Goal: Task Accomplishment & Management: Use online tool/utility

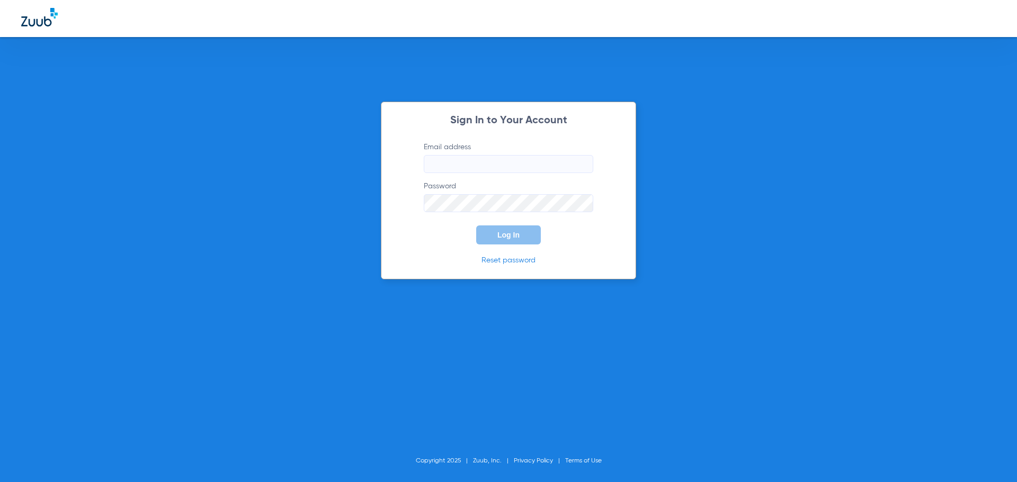
type input "[EMAIL_ADDRESS][DOMAIN_NAME]"
click at [520, 239] on button "Log In" at bounding box center [508, 235] width 65 height 19
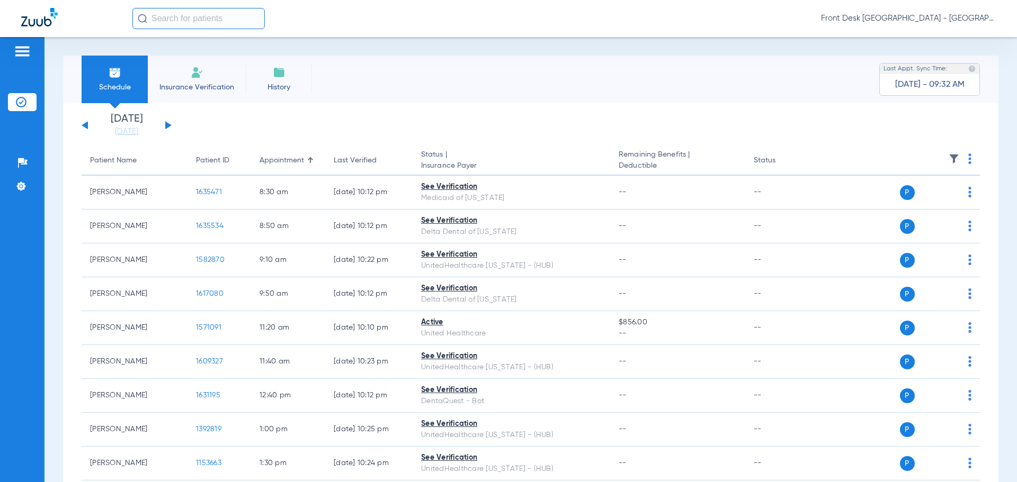
click at [519, 107] on div "[DATE] [DATE] [DATE] [DATE] [DATE] [DATE] [DATE] [DATE] [DATE] [DATE] [DATE] [D…" at bounding box center [530, 316] width 935 height 427
click at [165, 125] on div "[DATE] [DATE] [DATE] [DATE] [DATE] [DATE] [DATE] [DATE] [DATE] [DATE] [DATE] [D…" at bounding box center [127, 125] width 90 height 23
click at [167, 127] on button at bounding box center [168, 125] width 6 height 8
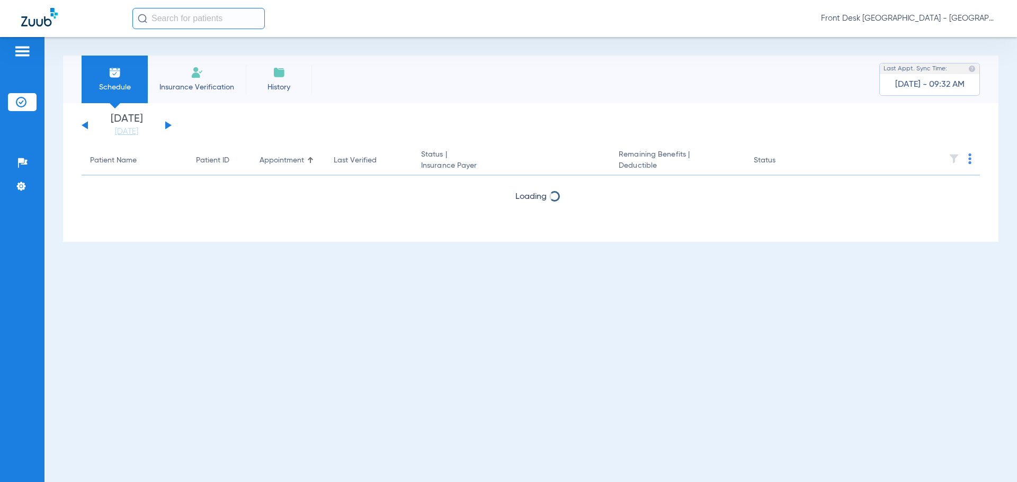
click at [167, 127] on button at bounding box center [168, 125] width 6 height 8
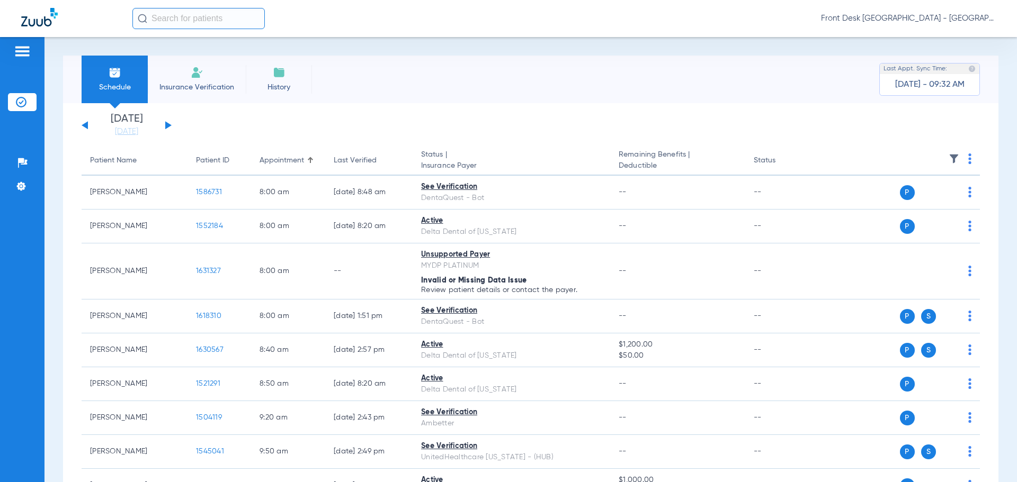
click at [167, 127] on button at bounding box center [168, 125] width 6 height 8
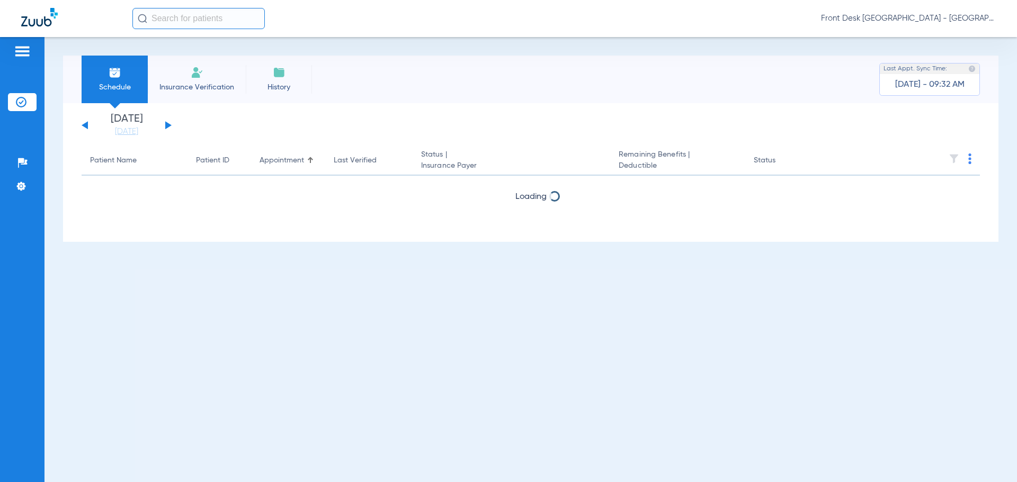
click at [167, 127] on button at bounding box center [168, 125] width 6 height 8
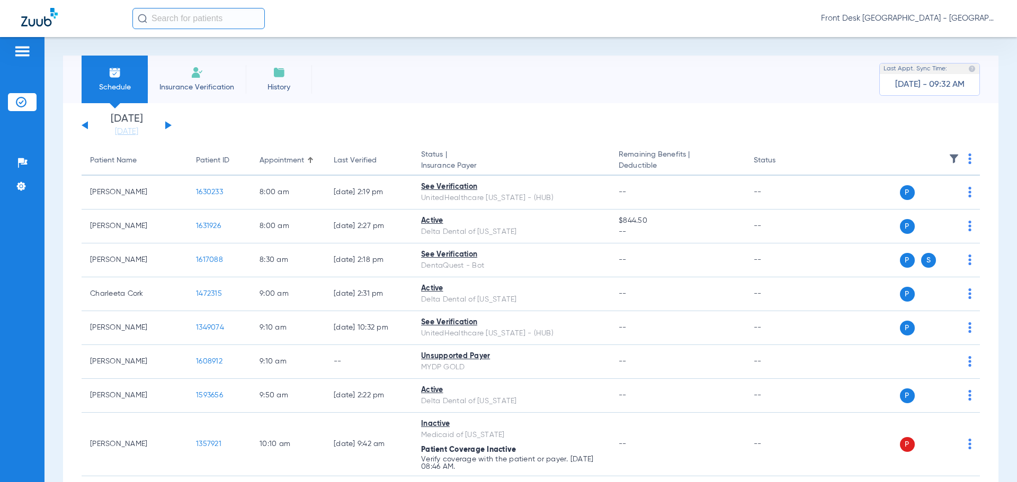
click at [167, 127] on button at bounding box center [168, 125] width 6 height 8
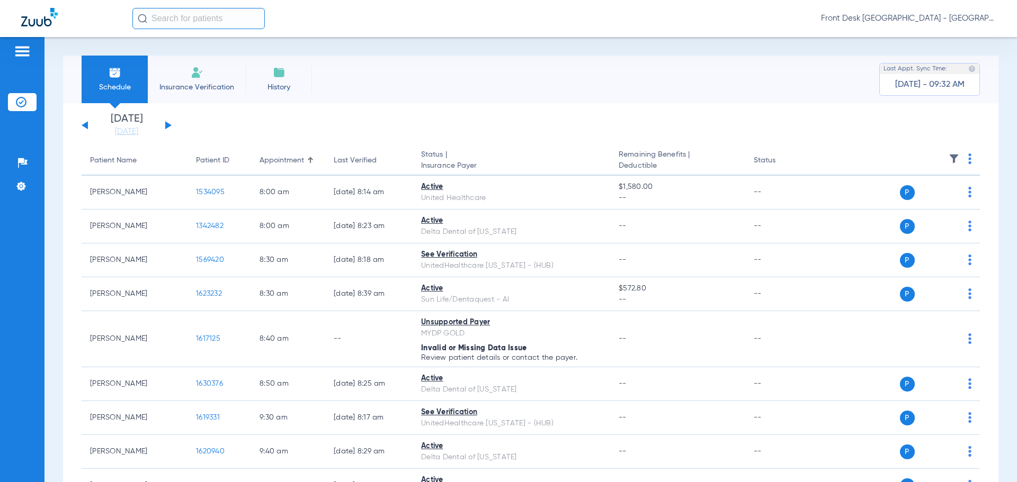
click at [167, 127] on button at bounding box center [168, 125] width 6 height 8
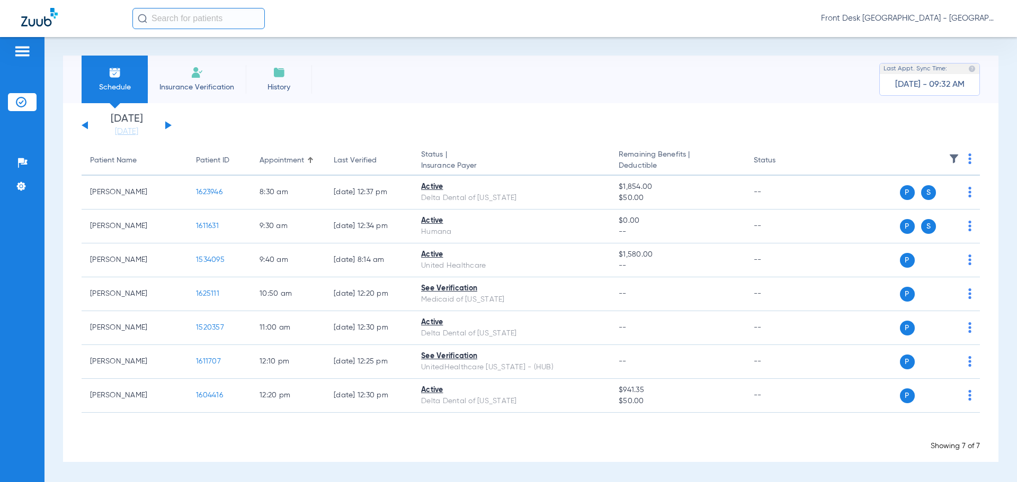
click at [972, 156] on th at bounding box center [898, 161] width 164 height 30
click at [970, 157] on img at bounding box center [969, 159] width 3 height 11
click at [922, 197] on span "Verify All" at bounding box center [929, 200] width 66 height 7
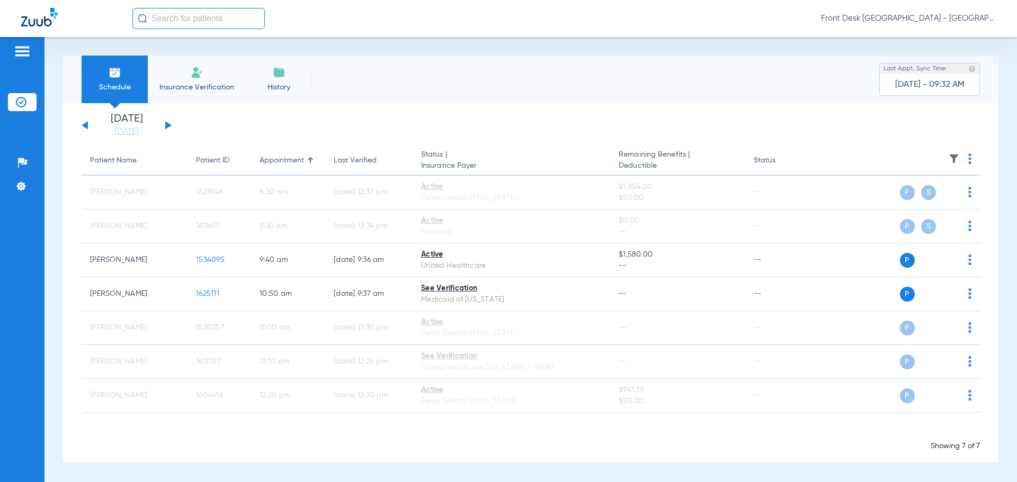
click at [553, 137] on div "[DATE] [DATE] [DATE] [DATE] [DATE] [DATE] [DATE] [DATE] [DATE] [DATE] [DATE] [D…" at bounding box center [530, 282] width 935 height 359
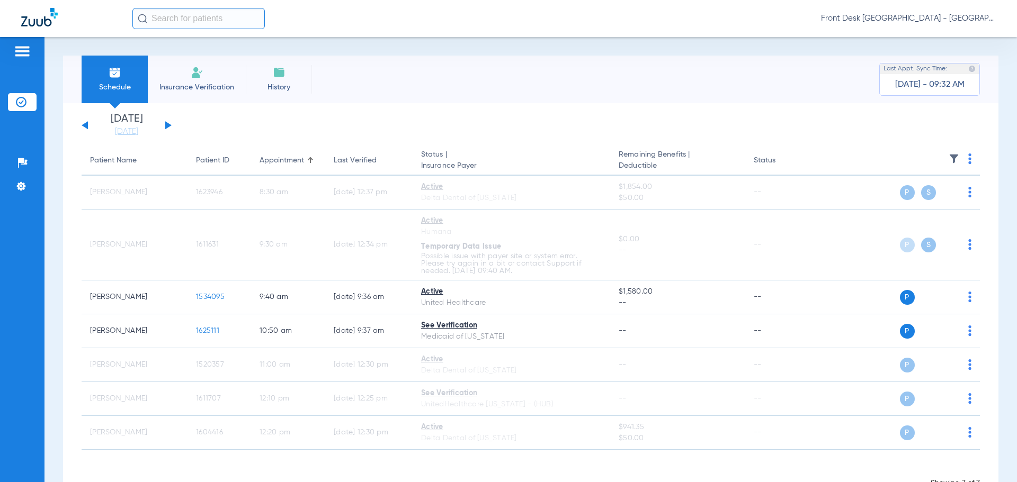
click at [509, 130] on app-single-date-navigator "[DATE] [DATE] [DATE] [DATE] [DATE] [DATE] [DATE] [DATE] [DATE] [DATE] [DATE] [D…" at bounding box center [531, 125] width 898 height 23
click at [529, 120] on app-single-date-navigator "[DATE] [DATE] [DATE] [DATE] [DATE] [DATE] [DATE] [DATE] [DATE] [DATE] [DATE] [D…" at bounding box center [531, 125] width 898 height 23
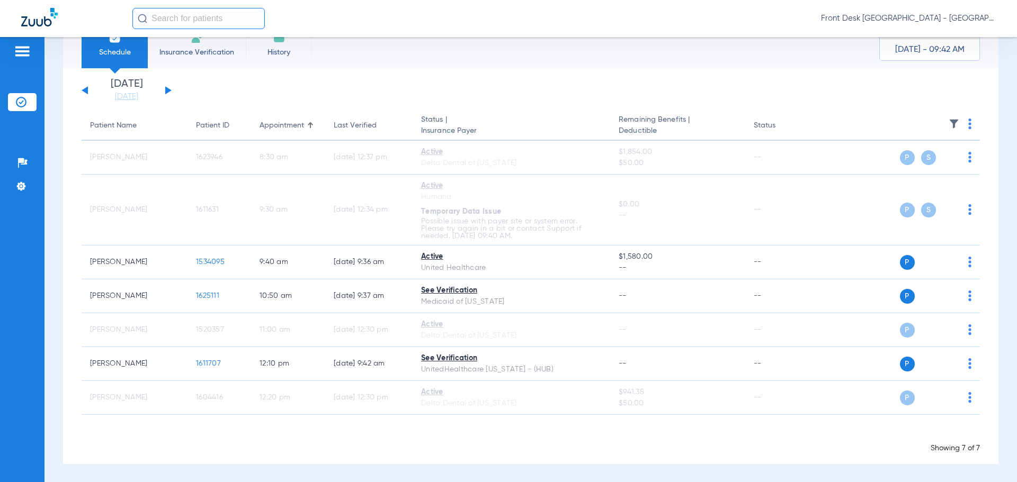
scroll to position [35, 0]
click at [529, 120] on th "Status | Insurance Payer" at bounding box center [511, 126] width 198 height 30
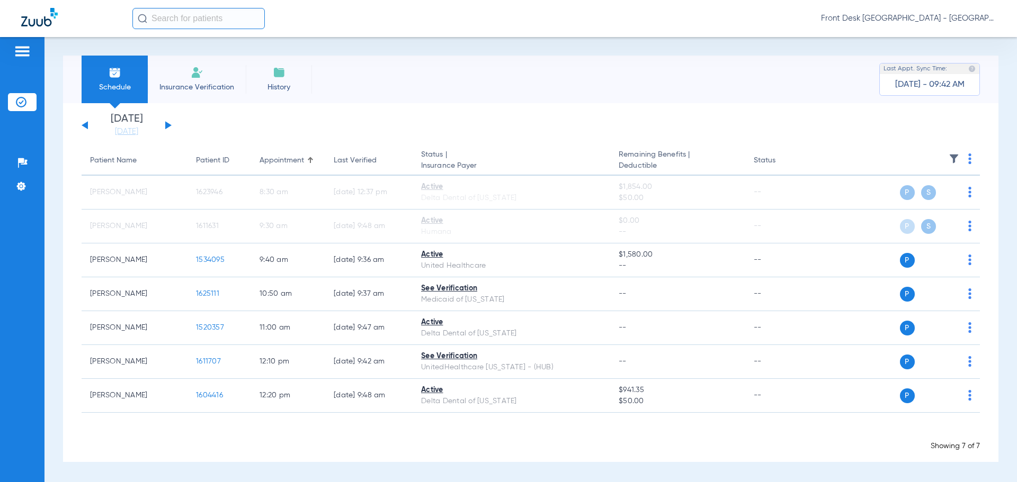
scroll to position [0, 0]
click at [585, 121] on app-single-date-navigator "[DATE] [DATE] [DATE] [DATE] [DATE] [DATE] [DATE] [DATE] [DATE] [DATE] [DATE] [D…" at bounding box center [531, 125] width 898 height 23
